Goal: Use online tool/utility: Utilize a website feature to perform a specific function

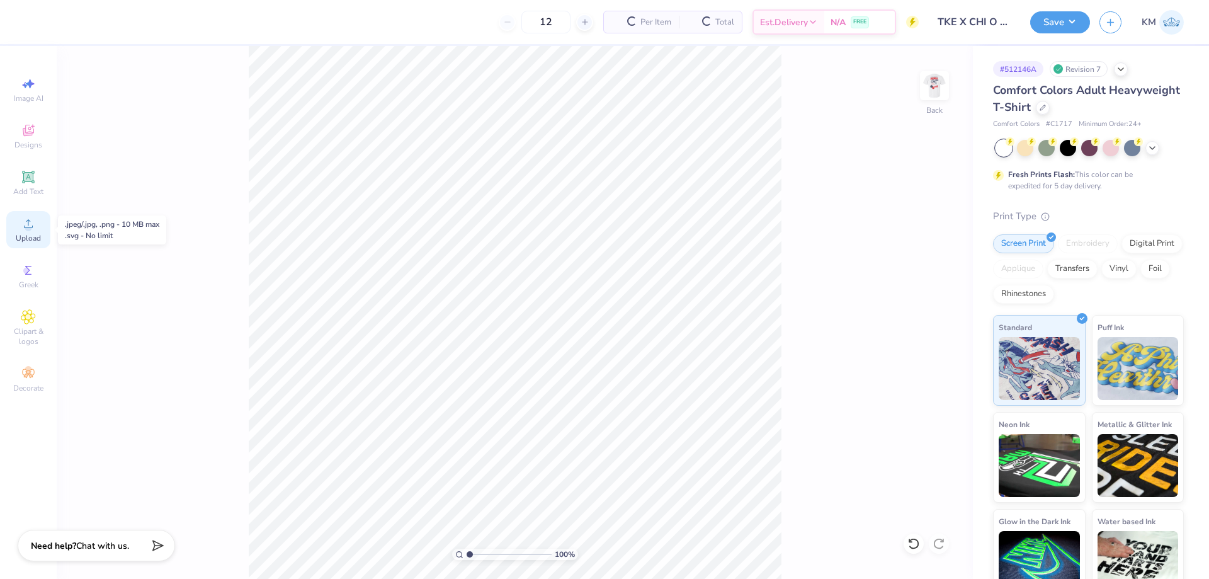
click at [26, 245] on div "Upload" at bounding box center [28, 229] width 44 height 37
click at [23, 227] on icon at bounding box center [28, 223] width 15 height 15
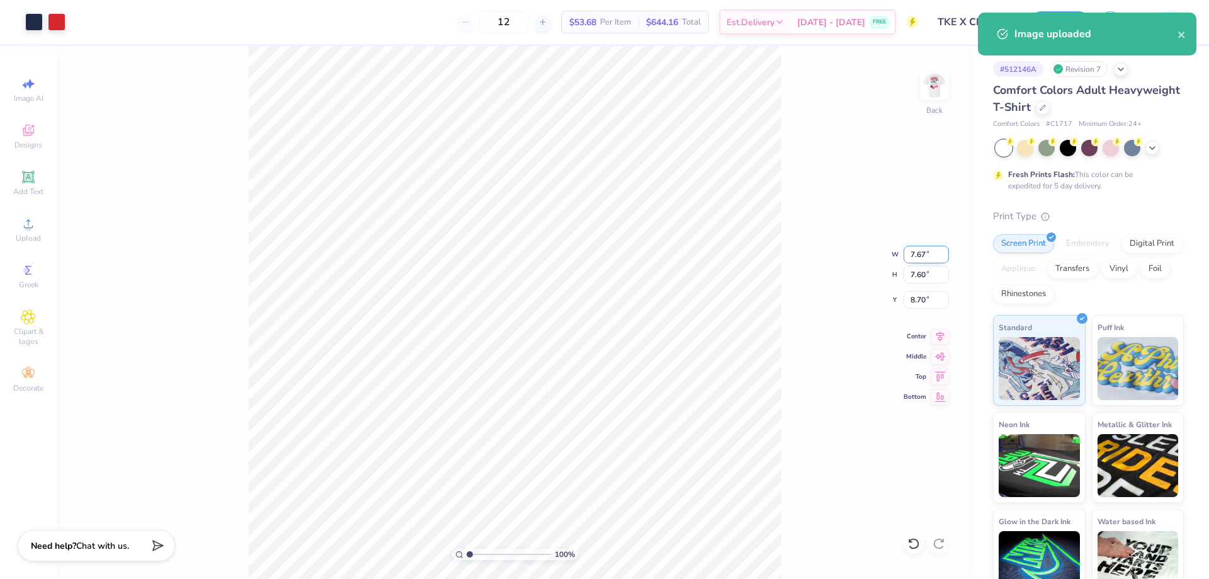
click at [920, 253] on input "7.67" at bounding box center [926, 255] width 45 height 18
type input "3.50"
type input "3.47"
click at [922, 303] on input "10.77" at bounding box center [926, 300] width 45 height 18
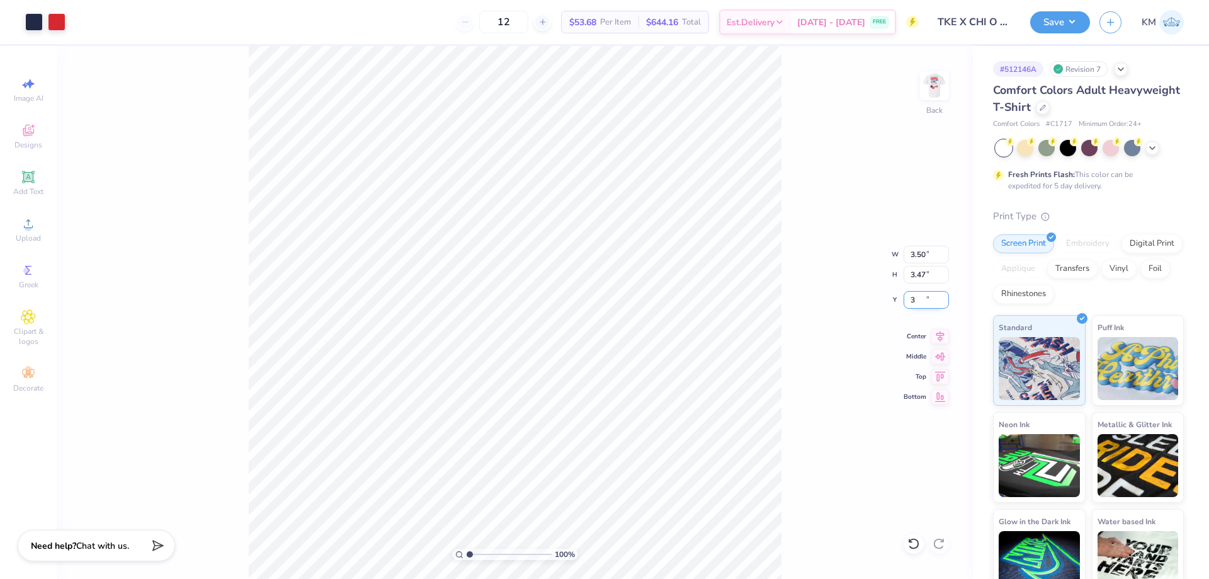
type input "3.00"
drag, startPoint x: 470, startPoint y: 557, endPoint x: 510, endPoint y: 545, distance: 42.2
click at [510, 549] on input "range" at bounding box center [509, 554] width 85 height 11
drag, startPoint x: 507, startPoint y: 550, endPoint x: 531, endPoint y: 544, distance: 24.7
click at [531, 549] on input "range" at bounding box center [509, 554] width 85 height 11
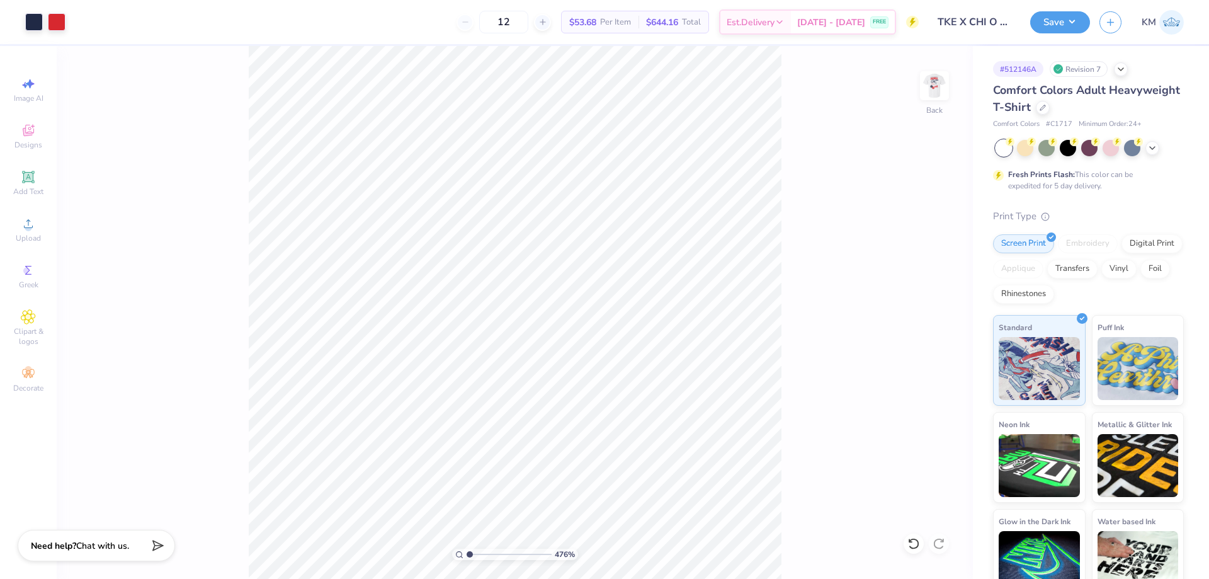
drag, startPoint x: 523, startPoint y: 550, endPoint x: 452, endPoint y: 555, distance: 70.7
type input "1"
click at [467, 553] on input "range" at bounding box center [509, 554] width 85 height 11
click at [22, 225] on icon at bounding box center [28, 223] width 15 height 15
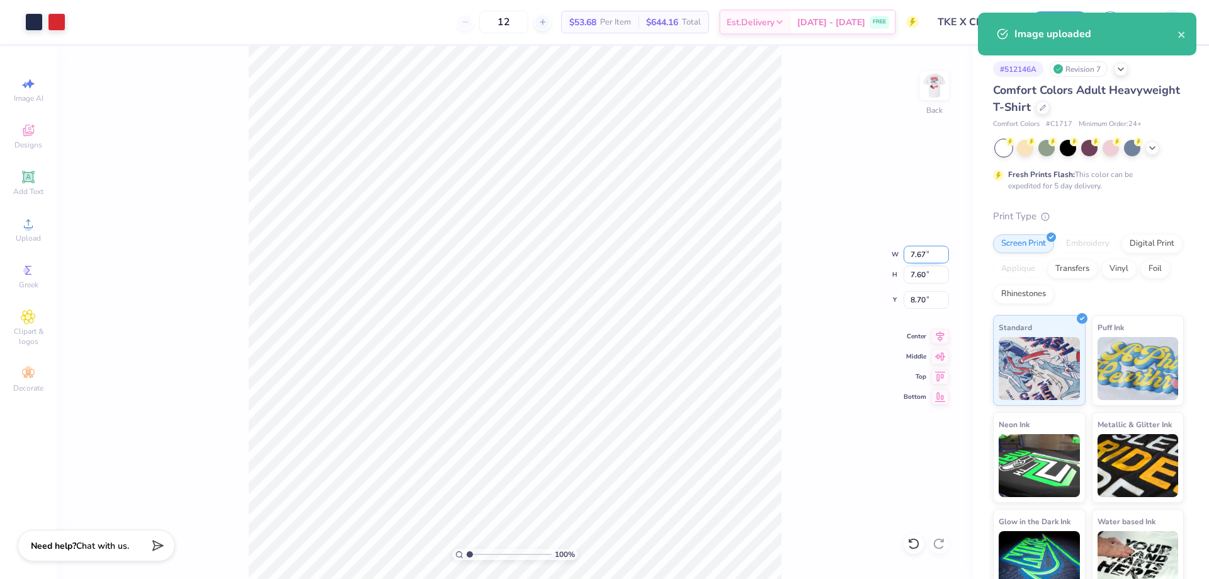
click at [917, 255] on input "7.67" at bounding box center [926, 255] width 45 height 18
type input "3.50"
type input "3.47"
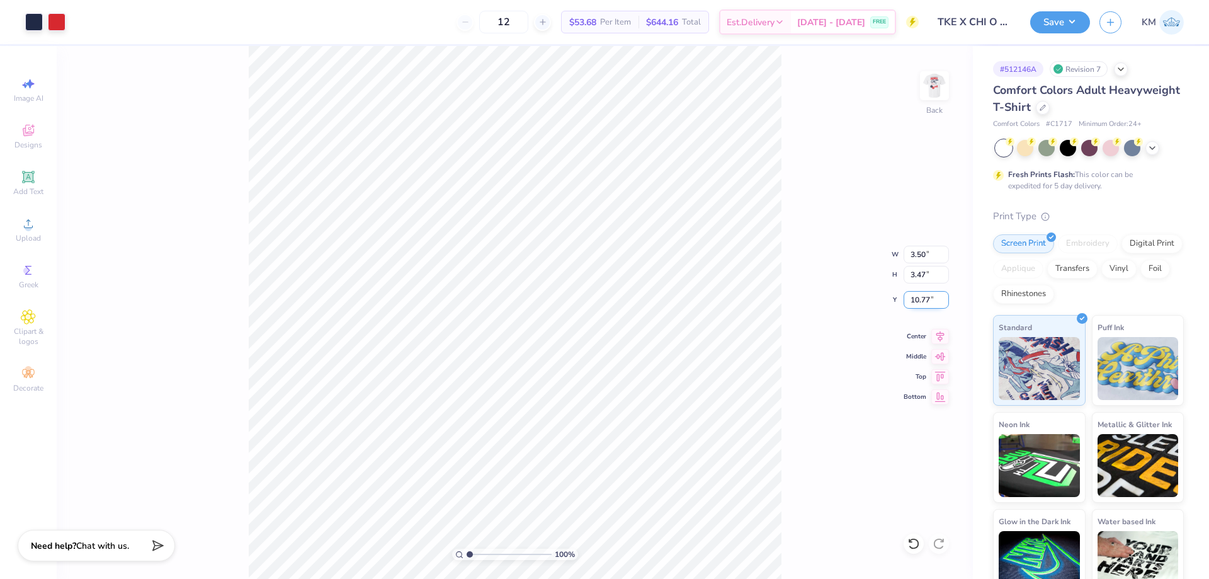
click at [923, 302] on input "10.77" at bounding box center [926, 300] width 45 height 18
type input "3.00"
click at [807, 367] on div "100 % Back W 3.50 3.50 " H 3.47 3.47 " Y 3.00 3.00 " Center Middle Top Bottom" at bounding box center [515, 312] width 916 height 533
drag, startPoint x: 1056, startPoint y: 23, endPoint x: 1059, endPoint y: 30, distance: 8.0
click at [1057, 23] on button "Save" at bounding box center [1060, 20] width 60 height 22
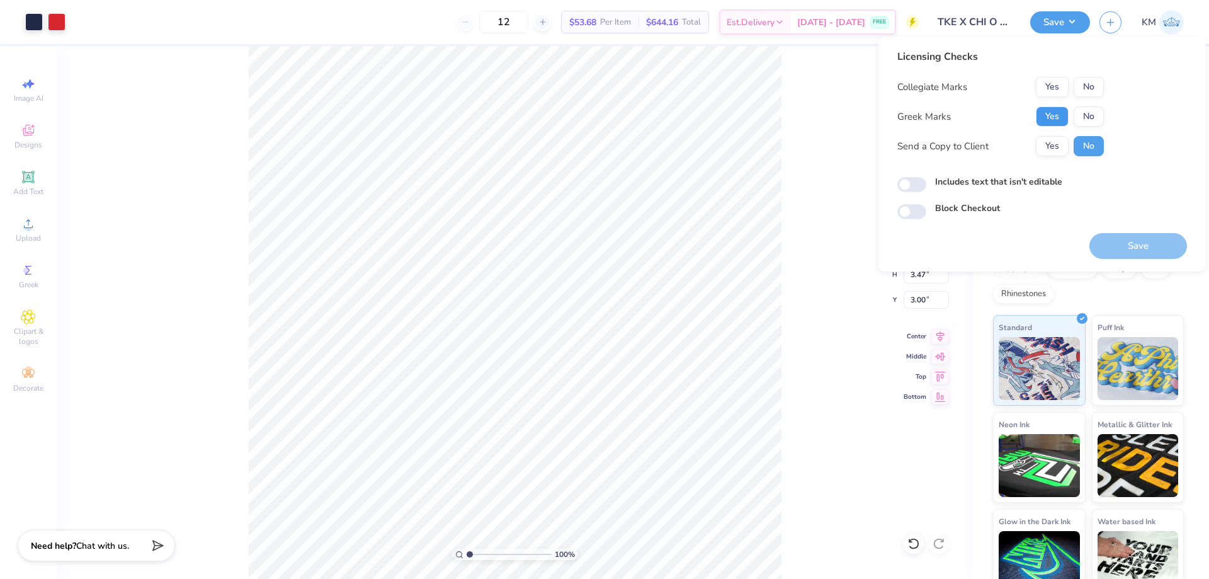
click at [1065, 113] on button "Yes" at bounding box center [1052, 116] width 33 height 20
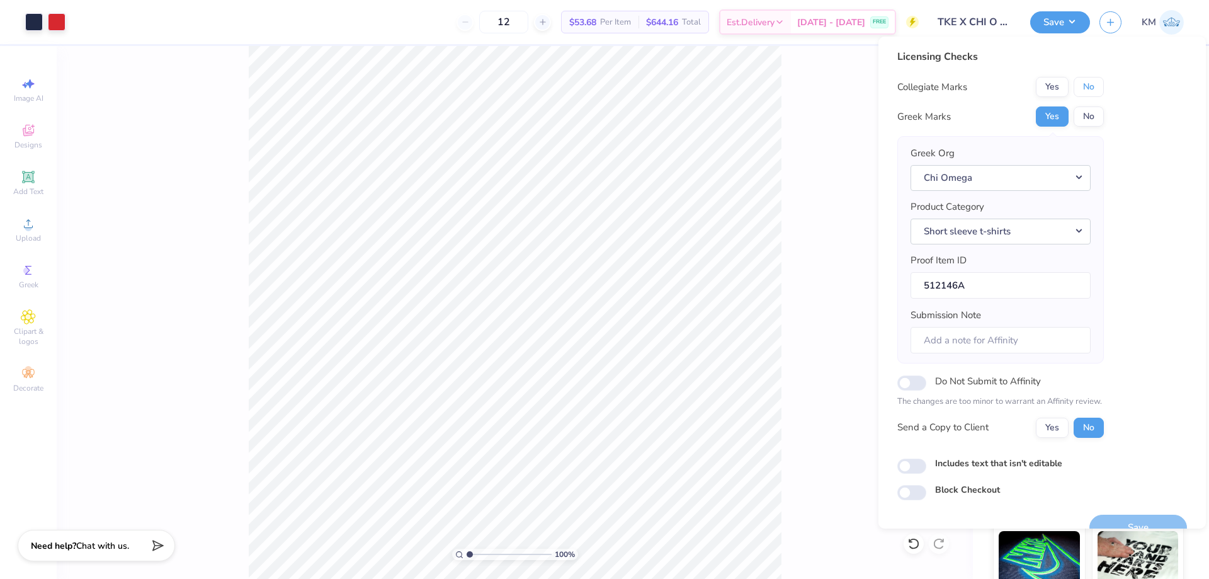
click at [1098, 88] on button "No" at bounding box center [1089, 87] width 30 height 20
click at [1060, 426] on button "Yes" at bounding box center [1052, 428] width 33 height 20
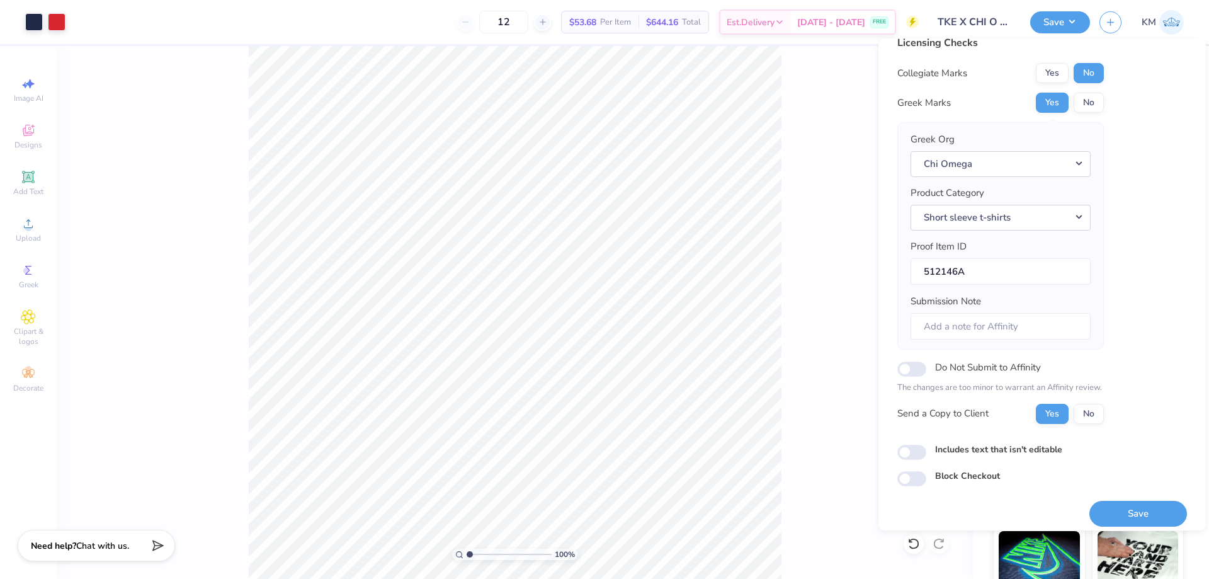
scroll to position [24, 0]
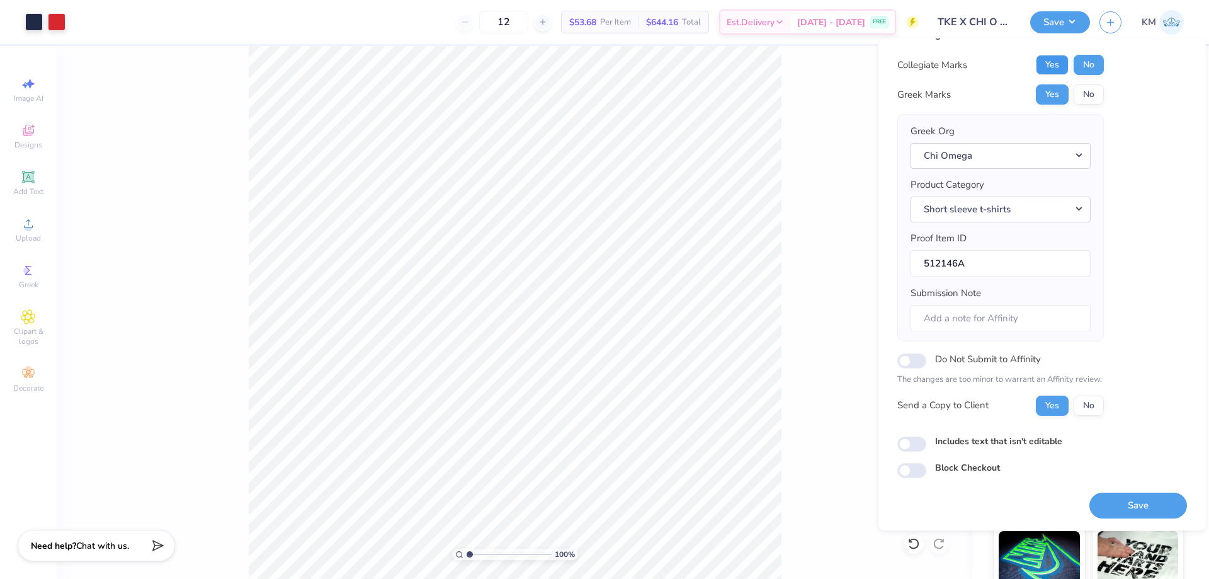
click at [1055, 65] on button "Yes" at bounding box center [1052, 65] width 33 height 20
click at [1133, 504] on button "Save" at bounding box center [1138, 505] width 98 height 26
